Goal: Task Accomplishment & Management: Use online tool/utility

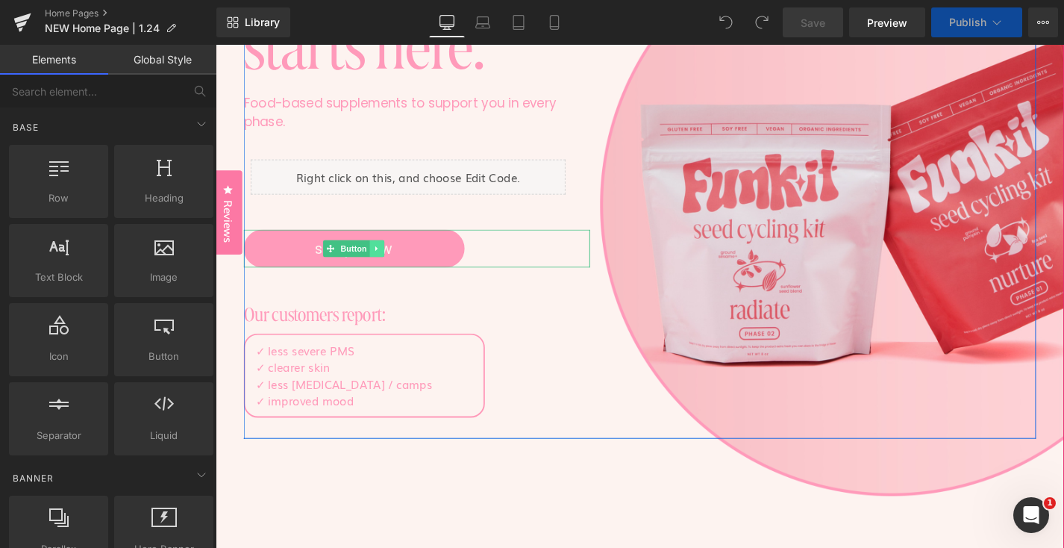
click at [390, 269] on link at bounding box center [388, 261] width 16 height 18
click at [352, 266] on span "Button" at bounding box center [339, 261] width 34 height 18
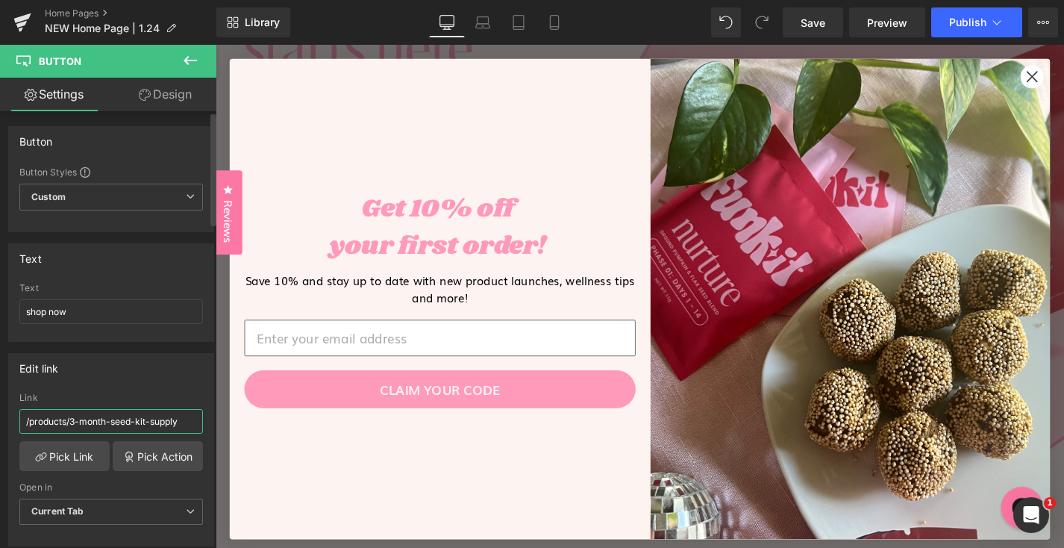
click at [166, 424] on input "/products/3-month-seed-kit-supply" at bounding box center [111, 421] width 184 height 25
click at [71, 469] on link "Pick Link" at bounding box center [64, 456] width 90 height 30
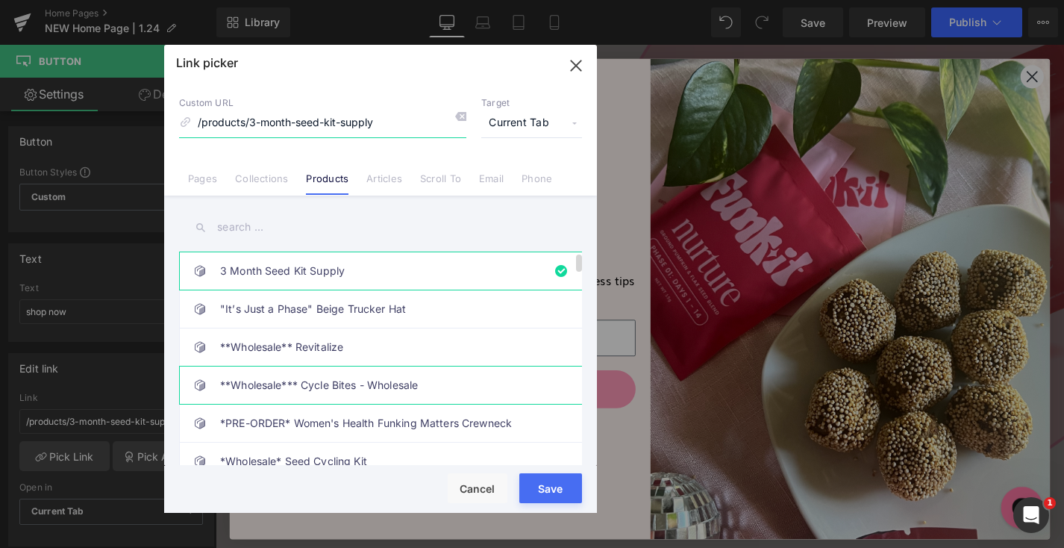
scroll to position [13, 0]
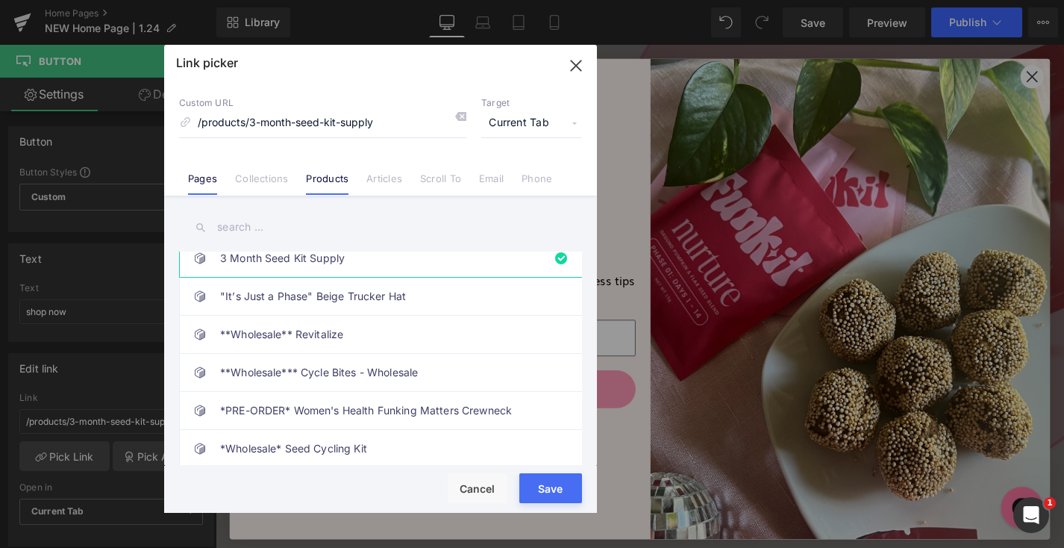
click at [206, 175] on link "Pages" at bounding box center [202, 183] width 29 height 22
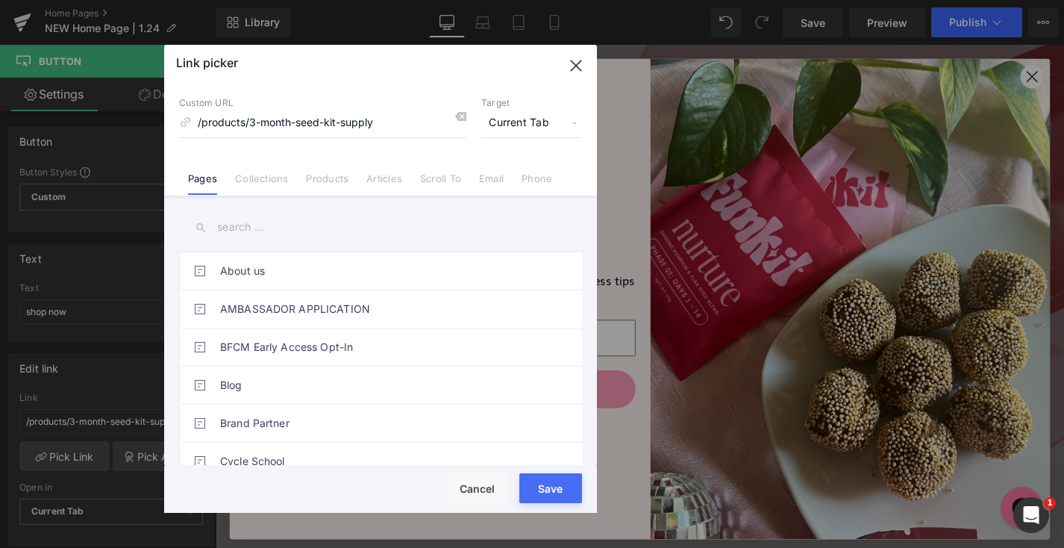
click at [253, 173] on link "Collections" at bounding box center [261, 183] width 53 height 22
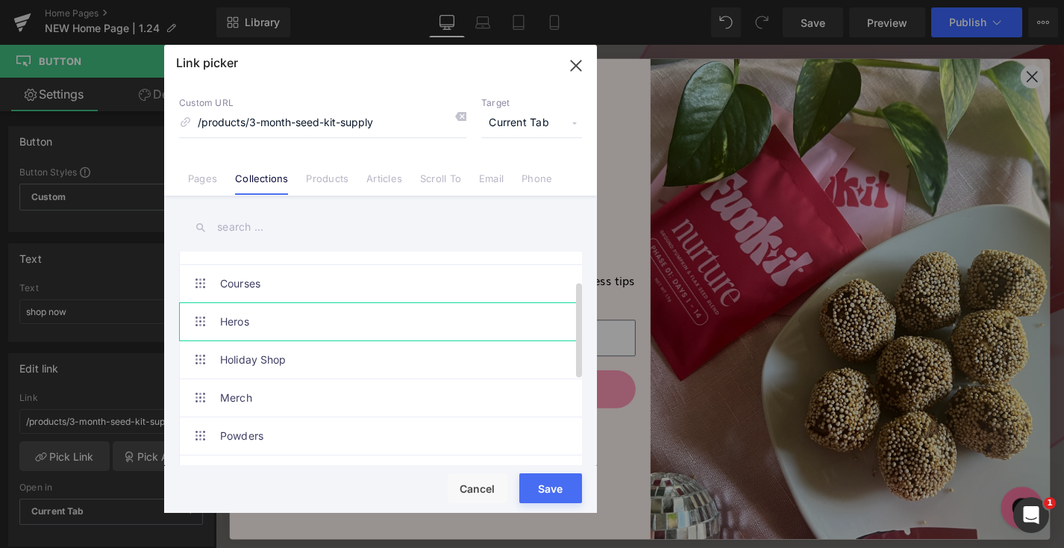
scroll to position [200, 0]
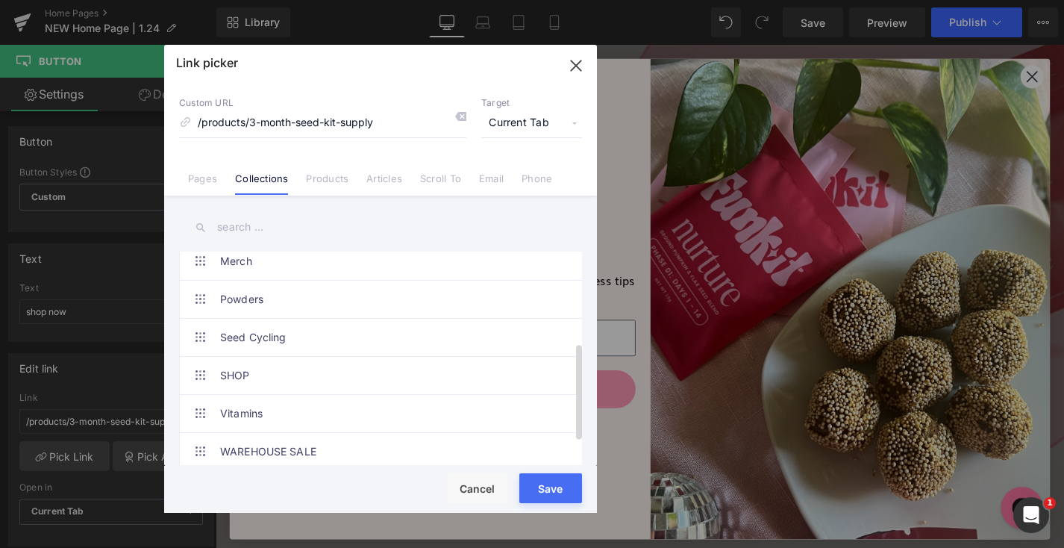
click at [299, 383] on link "SHOP" at bounding box center [384, 375] width 328 height 37
click at [540, 492] on div "Rendering Content" at bounding box center [533, 489] width 92 height 16
click at [558, 481] on div "Rendering Content" at bounding box center [533, 489] width 92 height 16
click at [572, 486] on div "Rendering Content" at bounding box center [533, 489] width 92 height 16
click at [555, 493] on div "Rendering Content" at bounding box center [533, 489] width 92 height 16
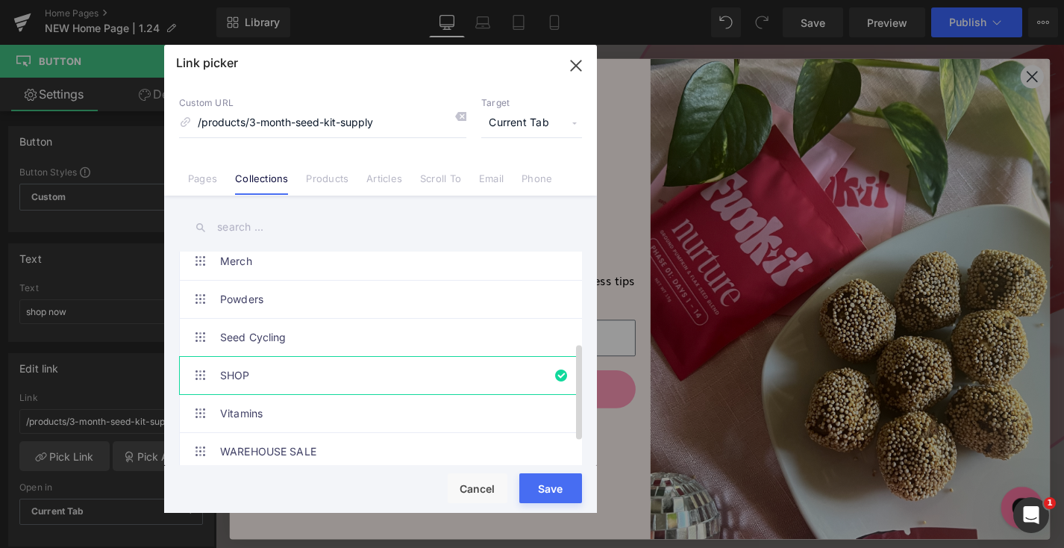
click at [313, 376] on link "SHOP" at bounding box center [384, 375] width 328 height 37
click at [537, 490] on div "Rendering Content" at bounding box center [533, 489] width 92 height 16
click at [550, 490] on div "Rendering Content" at bounding box center [533, 489] width 92 height 16
click at [486, 466] on div "Save Cancel" at bounding box center [380, 489] width 433 height 47
click at [481, 369] on link "SHOP" at bounding box center [384, 375] width 328 height 37
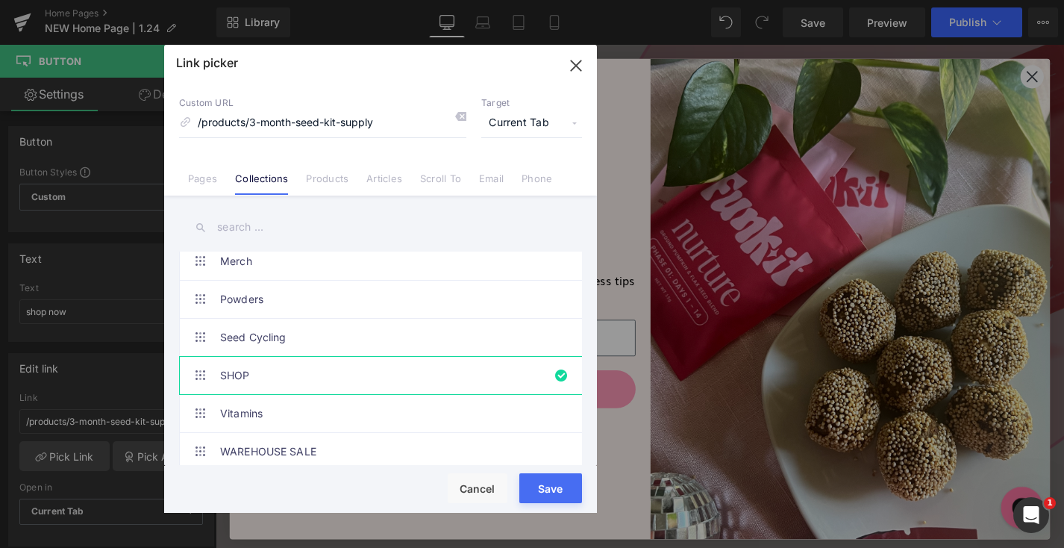
click at [561, 478] on button "Save" at bounding box center [551, 488] width 63 height 30
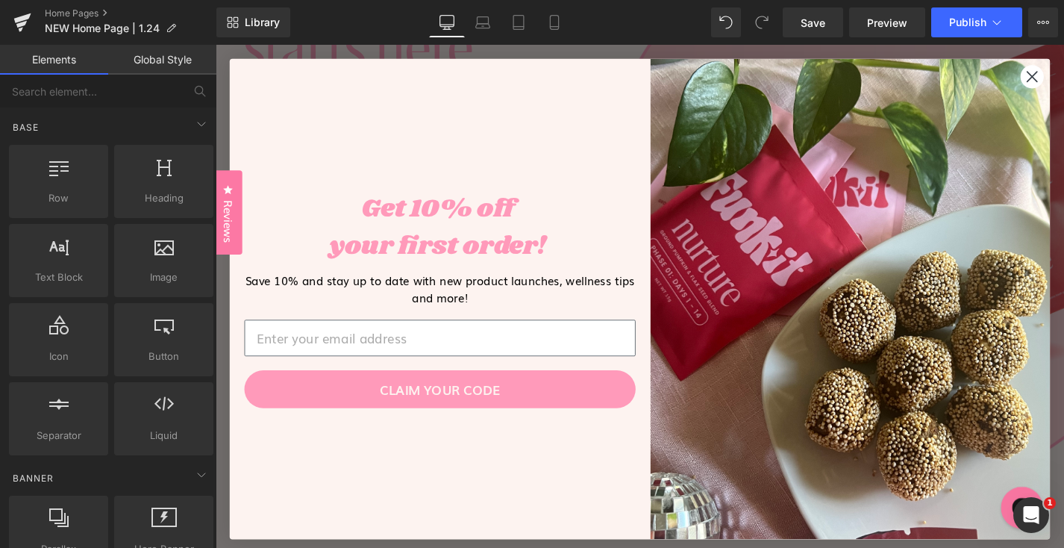
click at [1064, 72] on circle "Close dialog" at bounding box center [1085, 78] width 25 height 25
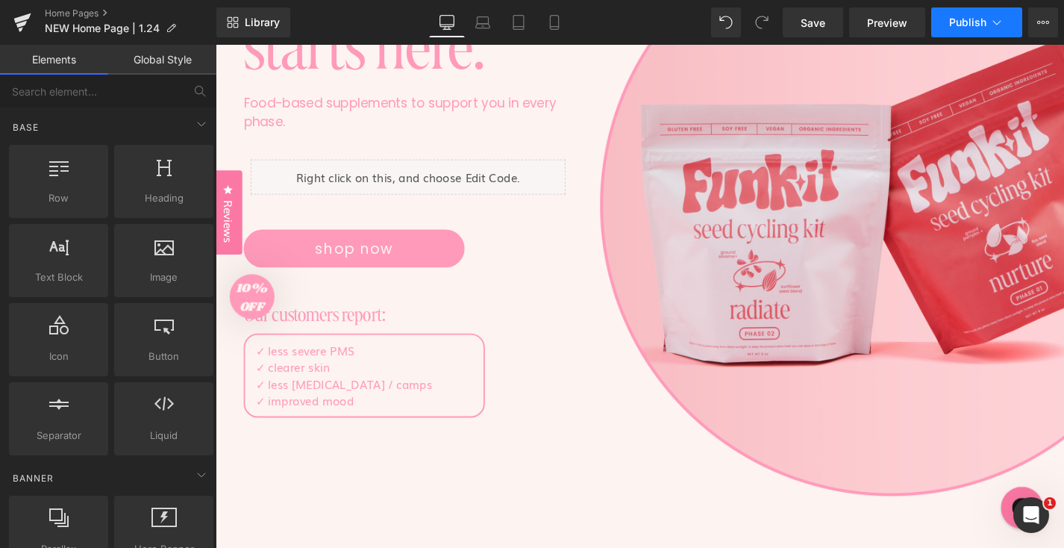
click at [981, 19] on span "Publish" at bounding box center [967, 22] width 37 height 12
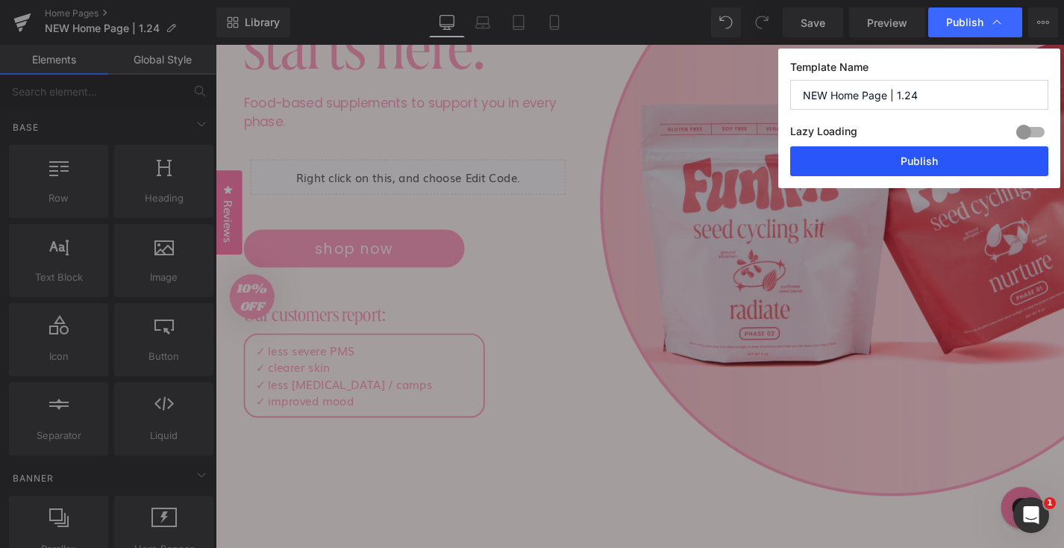
click at [921, 166] on button "Publish" at bounding box center [919, 161] width 258 height 30
